Goal: Find specific page/section: Find specific page/section

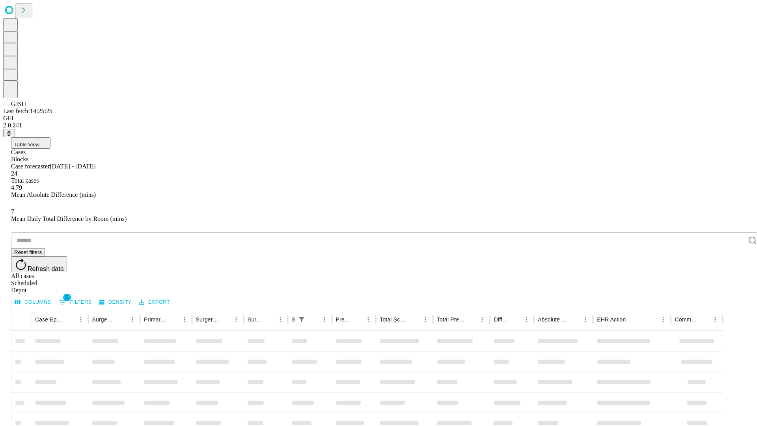
click at [736, 287] on div "Depot" at bounding box center [386, 290] width 751 height 7
